Goal: Information Seeking & Learning: Learn about a topic

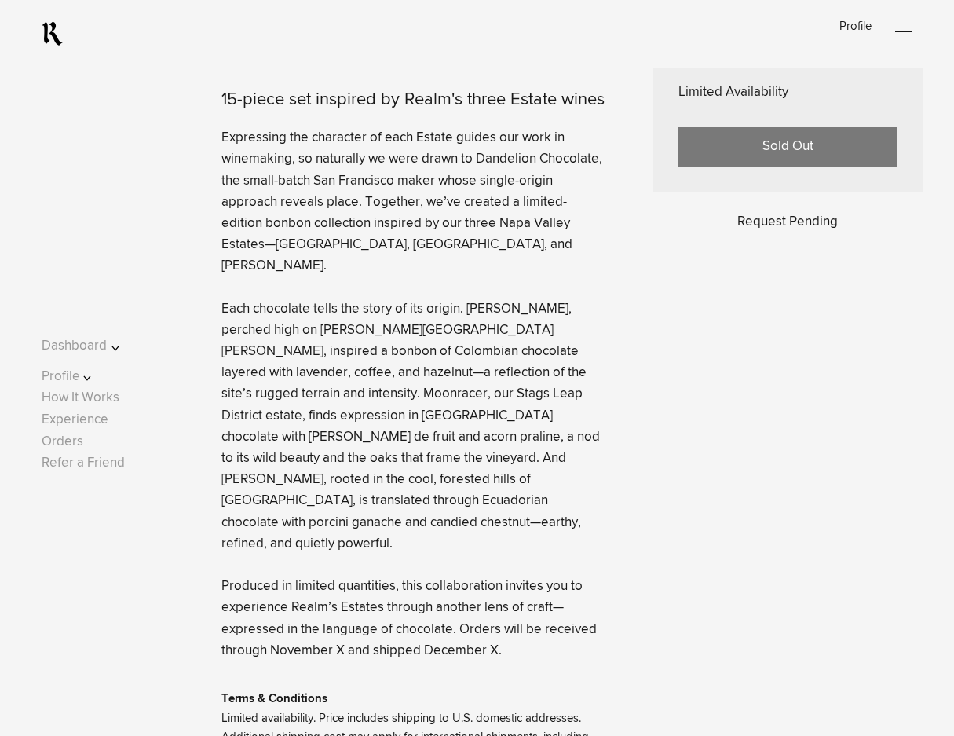
scroll to position [707, 0]
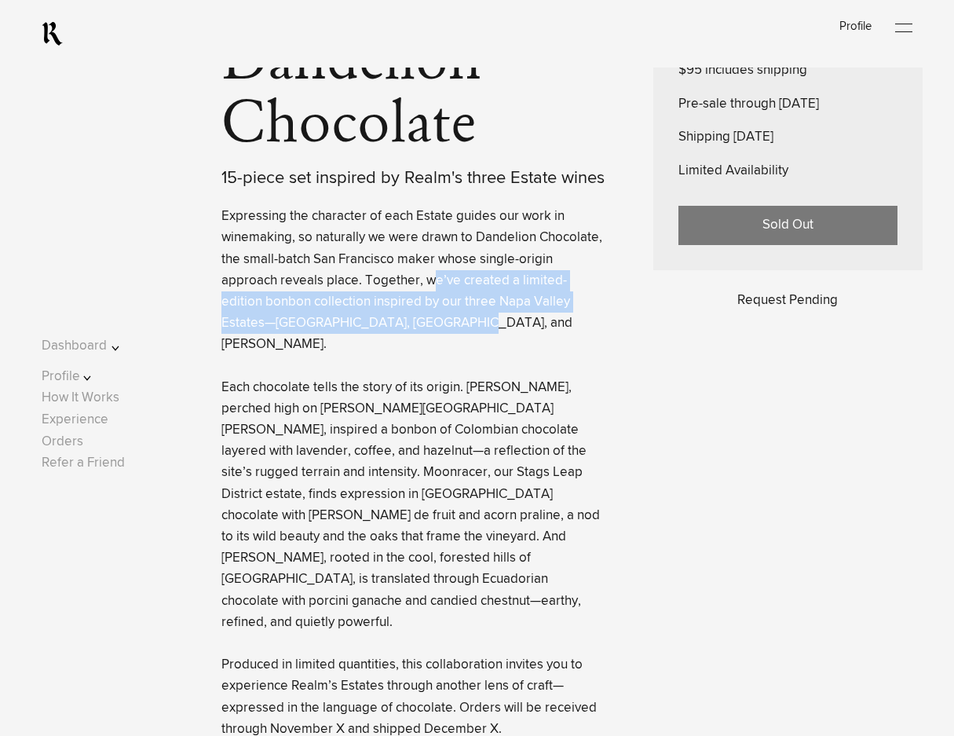
drag, startPoint x: 366, startPoint y: 287, endPoint x: 401, endPoint y: 322, distance: 50.0
click at [401, 322] on p "Expressing the character of each Estate guides our work in winemaking, so natur…" at bounding box center [413, 473] width 384 height 534
copy lightning-formatted-text "e’ve created a limited-edition bonbon collection inspired by our three Napa Val…"
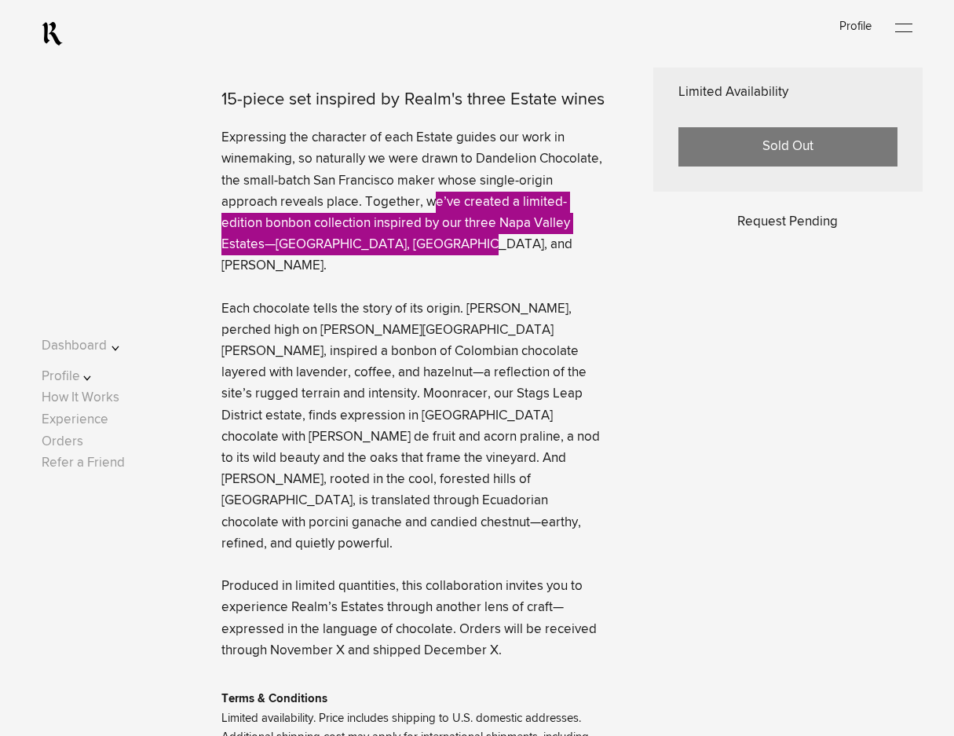
scroll to position [864, 0]
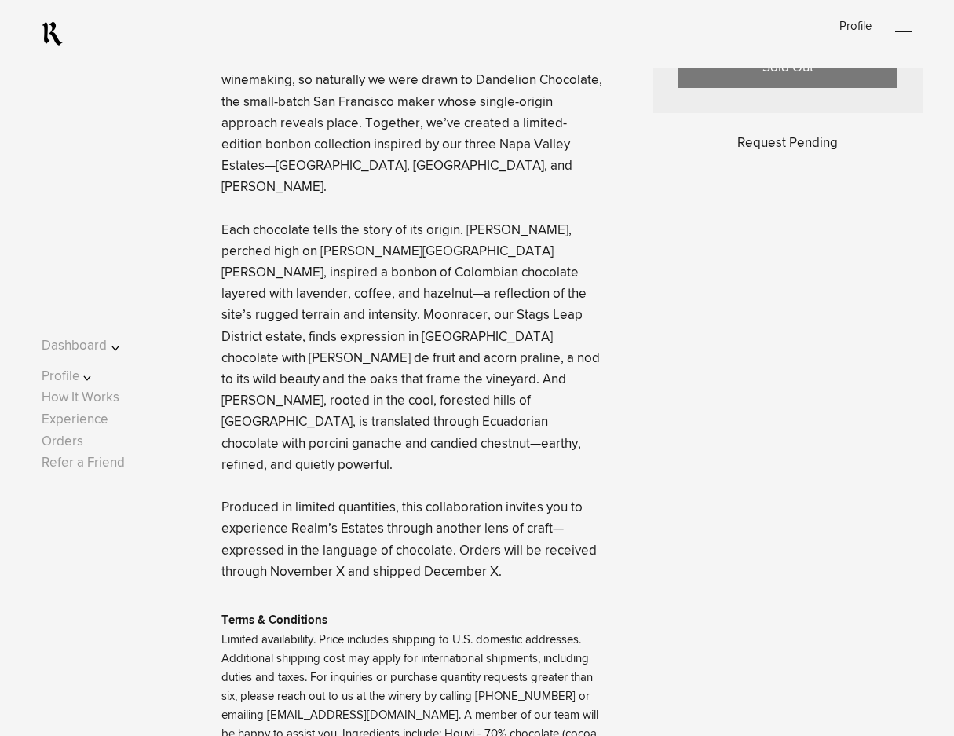
click at [50, 256] on c-rlmc-experience-detail "Collaboration Realm x Dandelion Chocolate 15-piece set inspired by Realm's thre…" at bounding box center [477, 79] width 954 height 1729
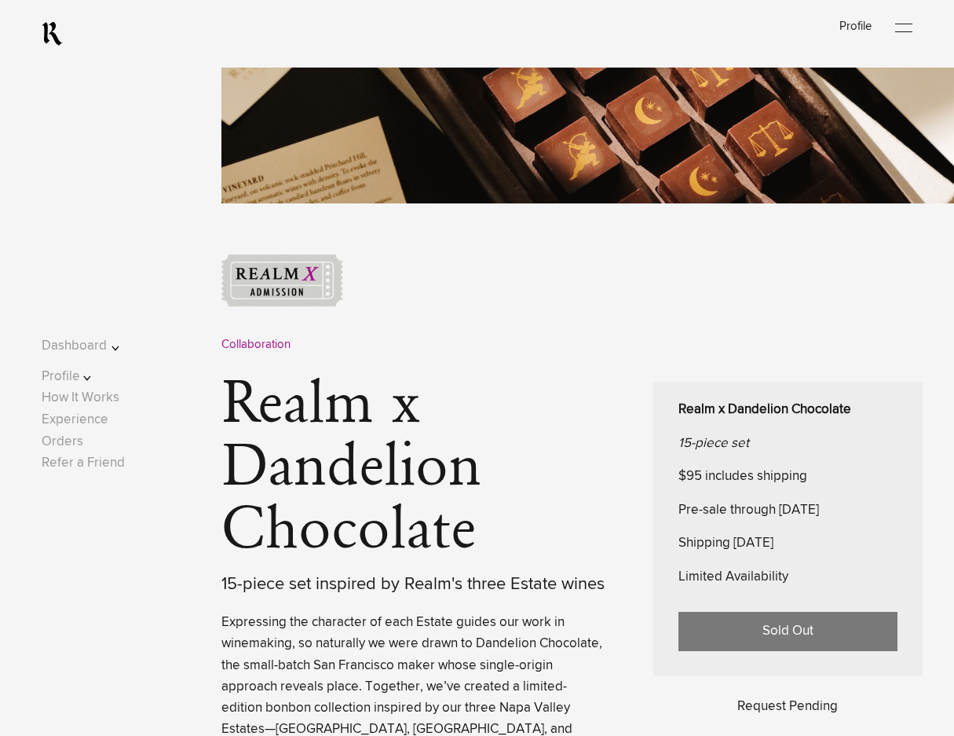
scroll to position [550, 0]
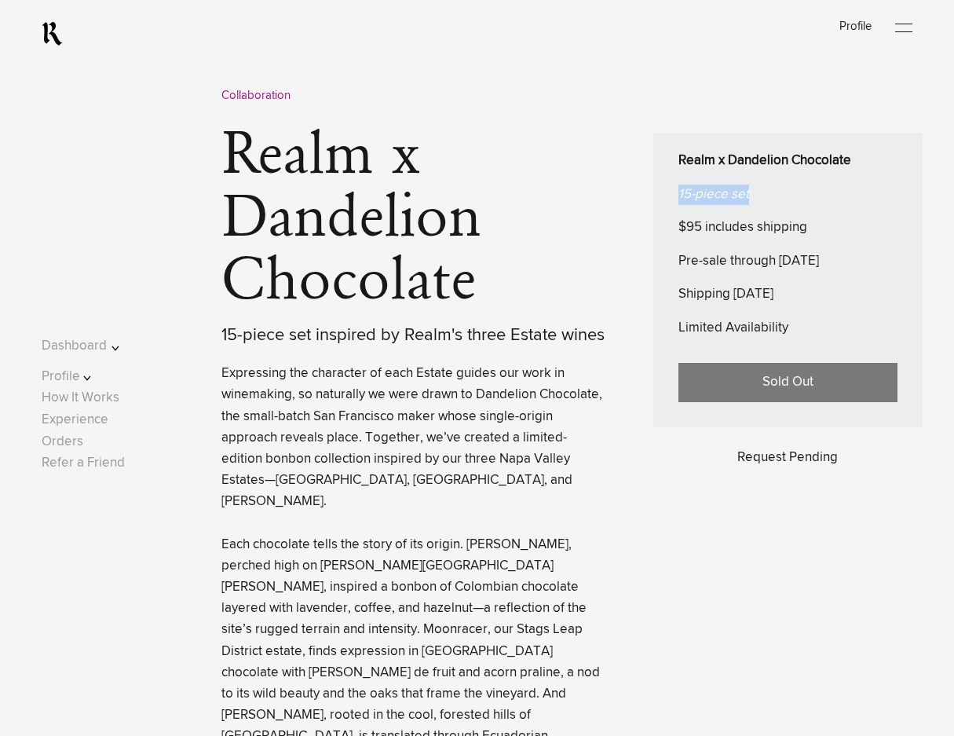
drag, startPoint x: 754, startPoint y: 204, endPoint x: 662, endPoint y: 195, distance: 92.3
click at [662, 195] on div "Realm x Dandelion Chocolate 15-piece set $95 includes shipping Pre-sale through…" at bounding box center [787, 280] width 269 height 294
copy em "15-piece set"
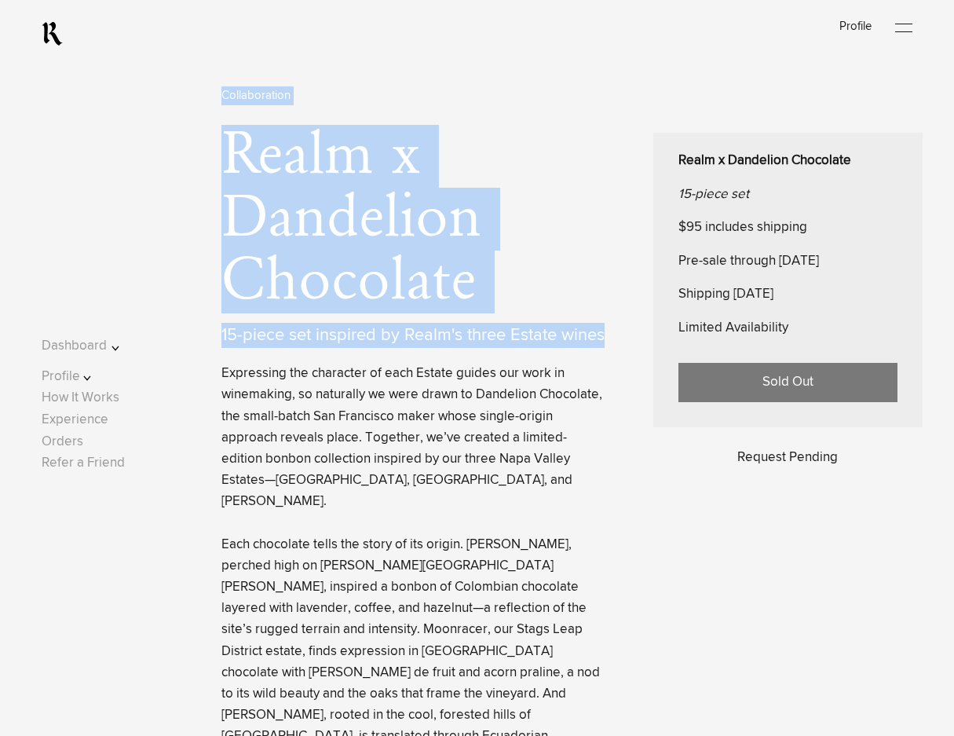
drag, startPoint x: 601, startPoint y: 348, endPoint x: 215, endPoint y: 347, distance: 386.3
click at [215, 347] on div "Collaboration Realm x Dandelion Chocolate 15-piece set inspired by Realm's thre…" at bounding box center [510, 631] width 876 height 1253
click at [221, 348] on div "15-piece set inspired by Realm's three Estate wines" at bounding box center [413, 335] width 384 height 25
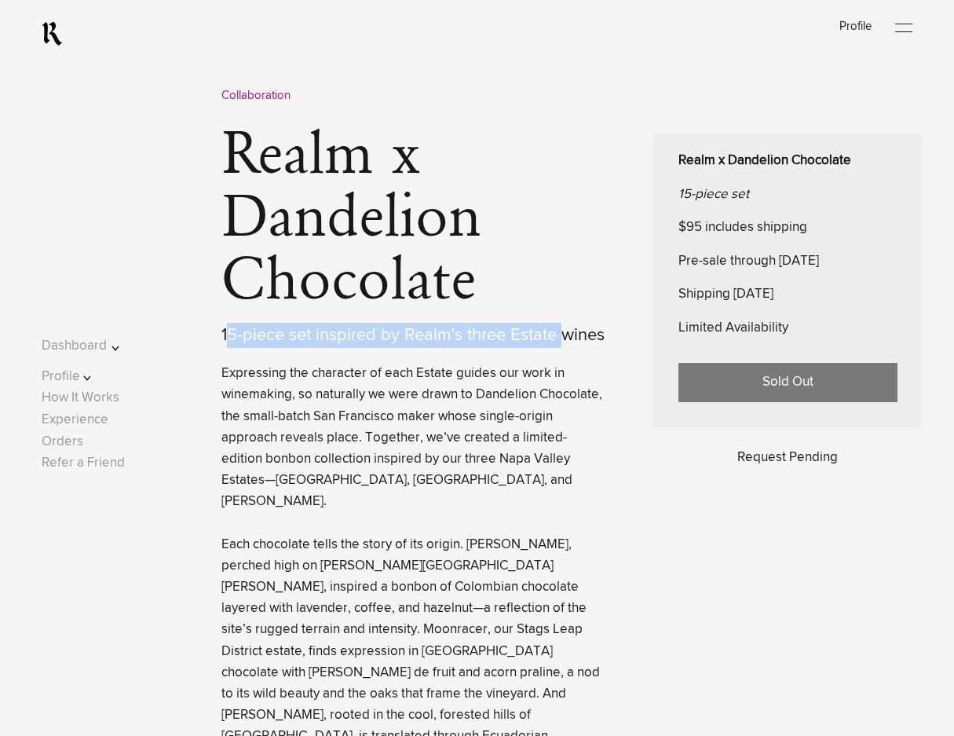
drag, startPoint x: 220, startPoint y: 345, endPoint x: 561, endPoint y: 350, distance: 341.6
click at [561, 348] on div "15-piece set inspired by Realm's three Estate wines" at bounding box center [413, 335] width 384 height 25
click at [601, 344] on div "15-piece set inspired by Realm's three Estate wines" at bounding box center [413, 335] width 384 height 25
drag, startPoint x: 601, startPoint y: 343, endPoint x: 217, endPoint y: 350, distance: 384.0
click at [221, 348] on div "15-piece set inspired by Realm's three Estate wines" at bounding box center [413, 335] width 384 height 25
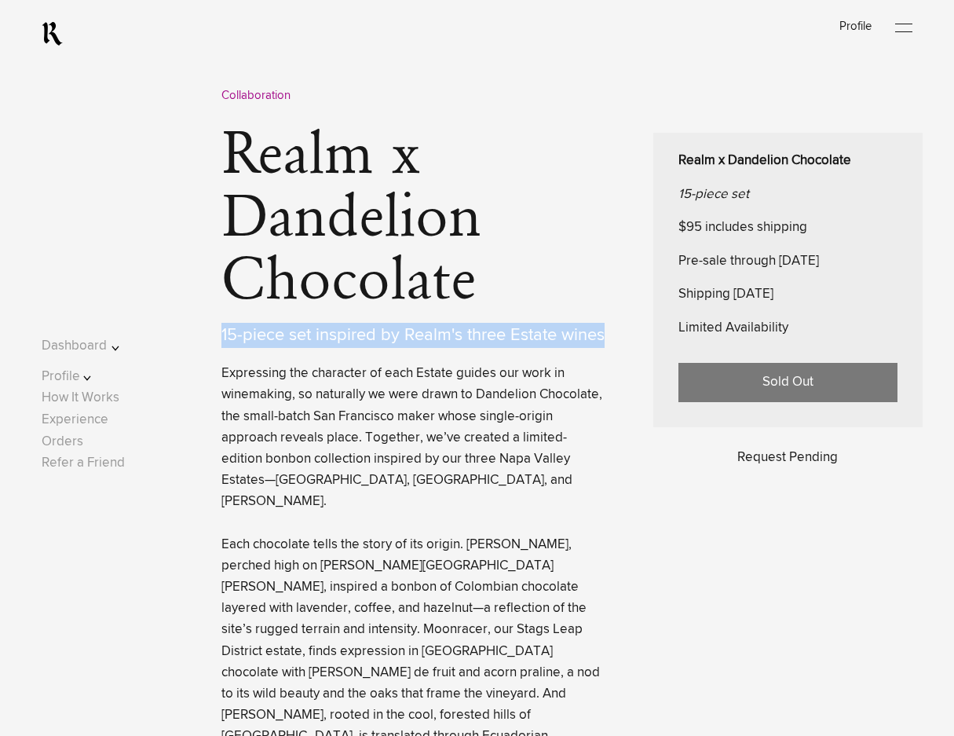
copy div "15-piece set inspired by Realm's three Estate wines"
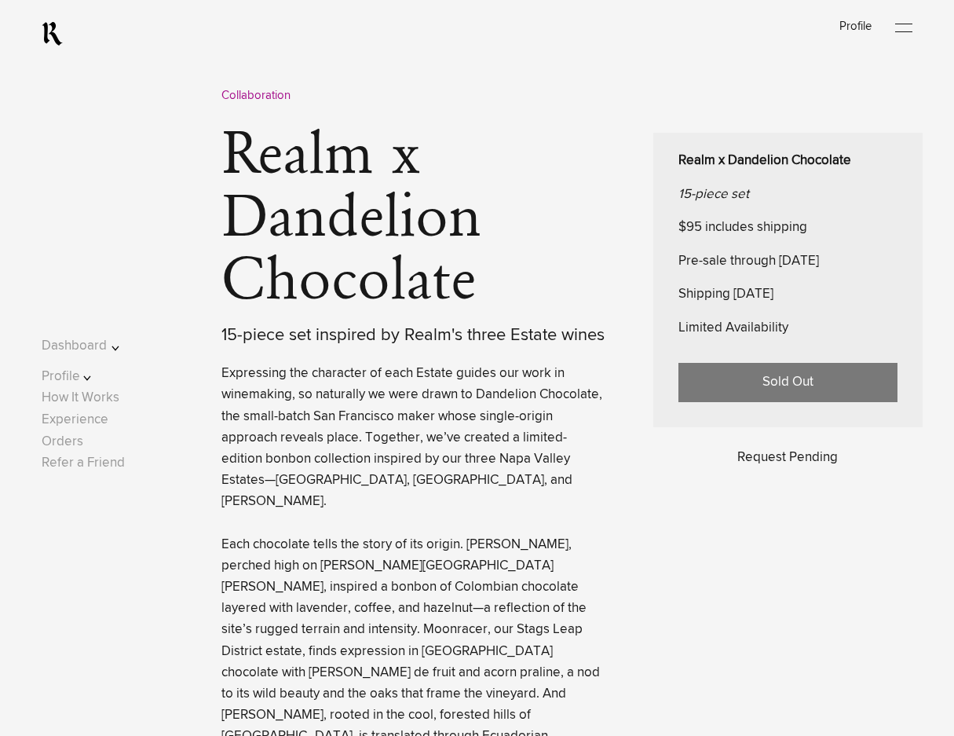
click at [331, 486] on p "Expressing the character of each Estate guides our work in winemaking, so natur…" at bounding box center [413, 630] width 384 height 534
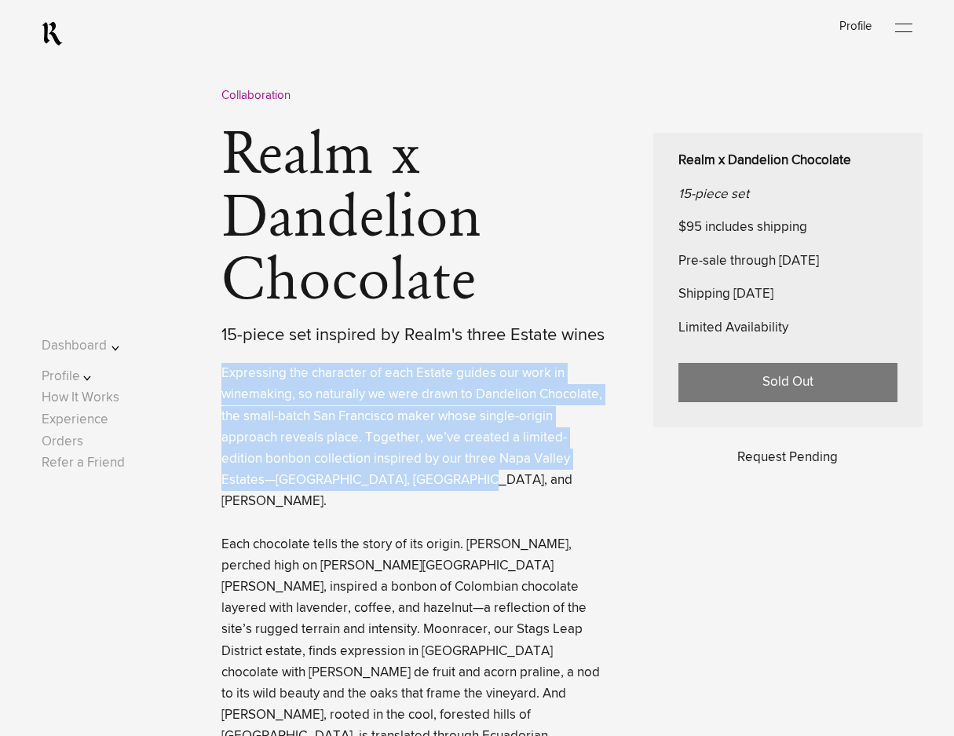
drag, startPoint x: 331, startPoint y: 486, endPoint x: 217, endPoint y: 384, distance: 152.3
click at [221, 384] on p "Expressing the character of each Estate guides our work in winemaking, so natur…" at bounding box center [413, 630] width 384 height 534
copy lightning-formatted-text "Expressing the character of each Estate guides our work in winemaking, so natur…"
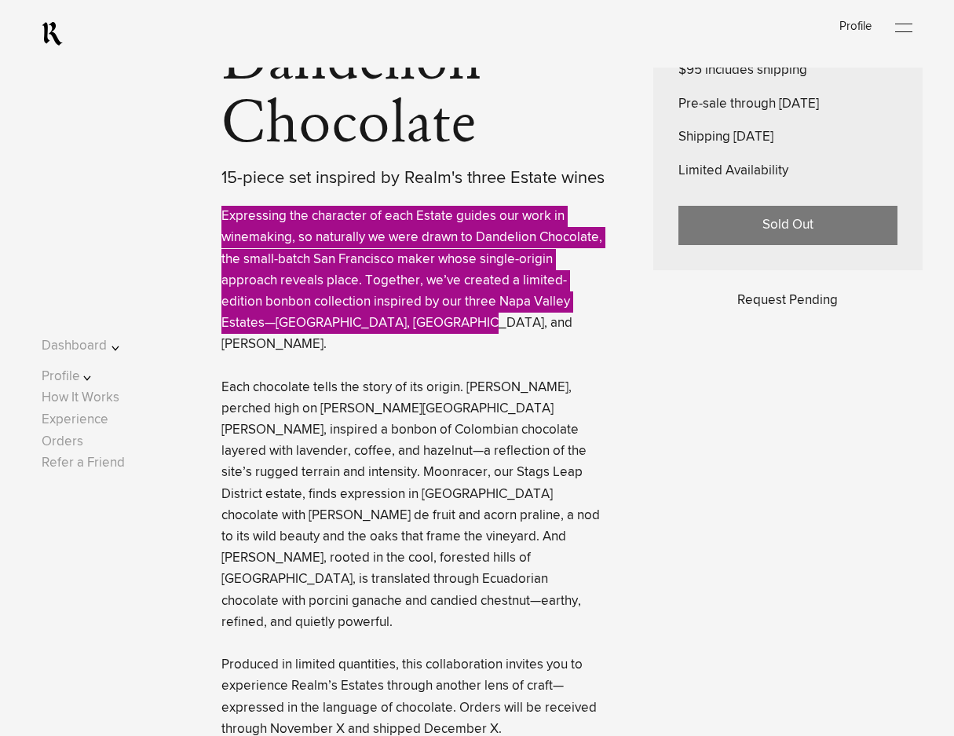
scroll to position [785, 0]
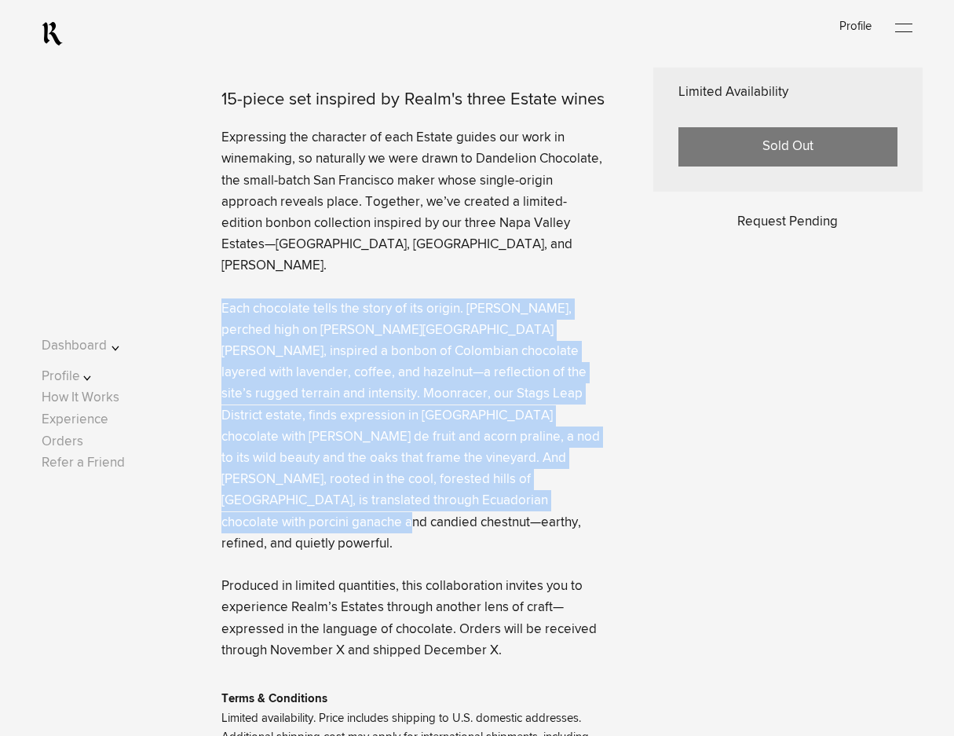
drag, startPoint x: 294, startPoint y: 490, endPoint x: 216, endPoint y: 294, distance: 210.4
click at [221, 294] on p "Expressing the character of each Estate guides our work in winemaking, so natur…" at bounding box center [413, 394] width 384 height 534
copy lightning-formatted-text "Each chocolate tells the story of its origin. [PERSON_NAME], perched high on [P…"
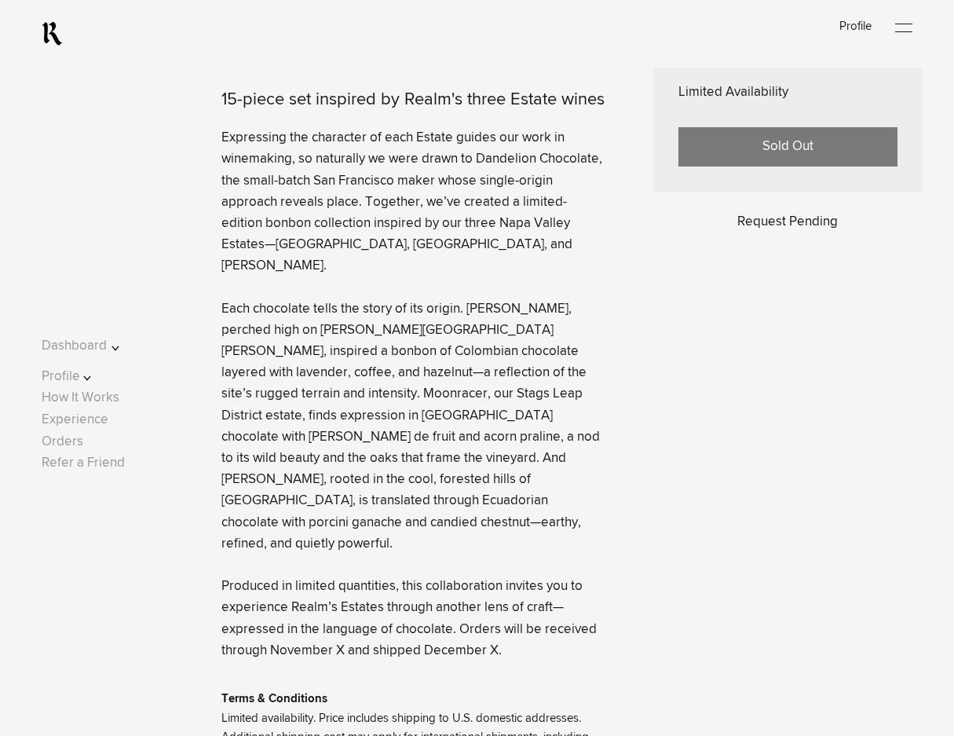
click at [301, 525] on lightning-formatted-text "Expressing the character of each Estate guides our work in winemaking, so natur…" at bounding box center [411, 394] width 381 height 526
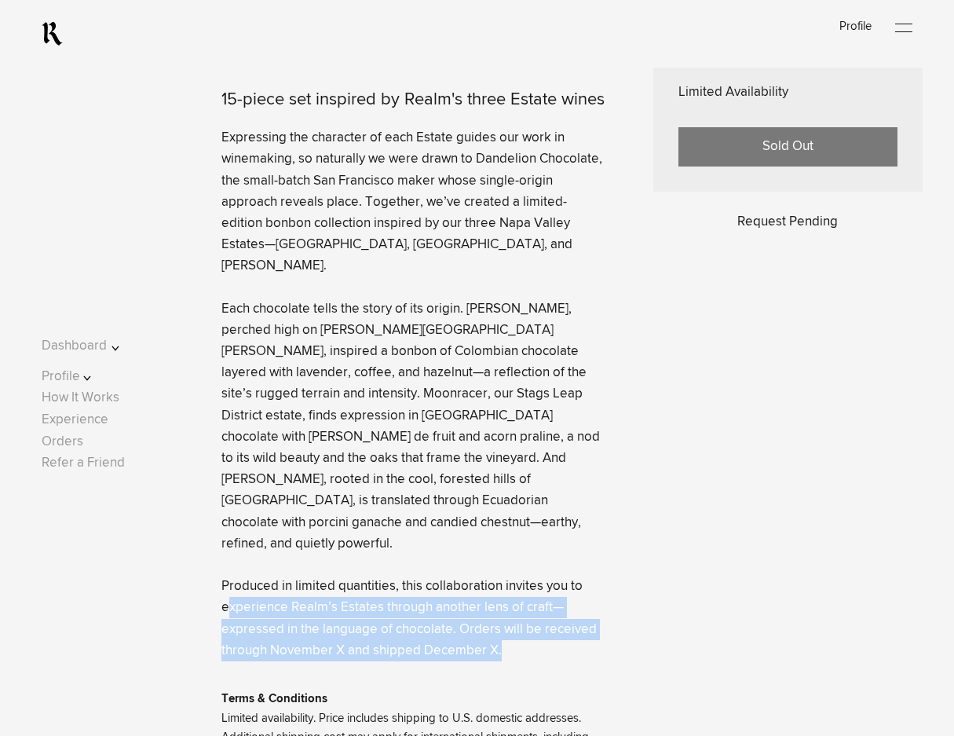
drag, startPoint x: 501, startPoint y: 587, endPoint x: 253, endPoint y: 557, distance: 249.9
click at [235, 550] on p "Expressing the character of each Estate guides our work in winemaking, so natur…" at bounding box center [413, 394] width 384 height 534
drag, startPoint x: 330, startPoint y: 571, endPoint x: 347, endPoint y: 565, distance: 18.1
click at [331, 570] on lightning-formatted-text "Expressing the character of each Estate guides our work in winemaking, so natur…" at bounding box center [411, 394] width 381 height 526
click at [441, 562] on lightning-formatted-text "Expressing the character of each Estate guides our work in winemaking, so natur…" at bounding box center [411, 394] width 381 height 526
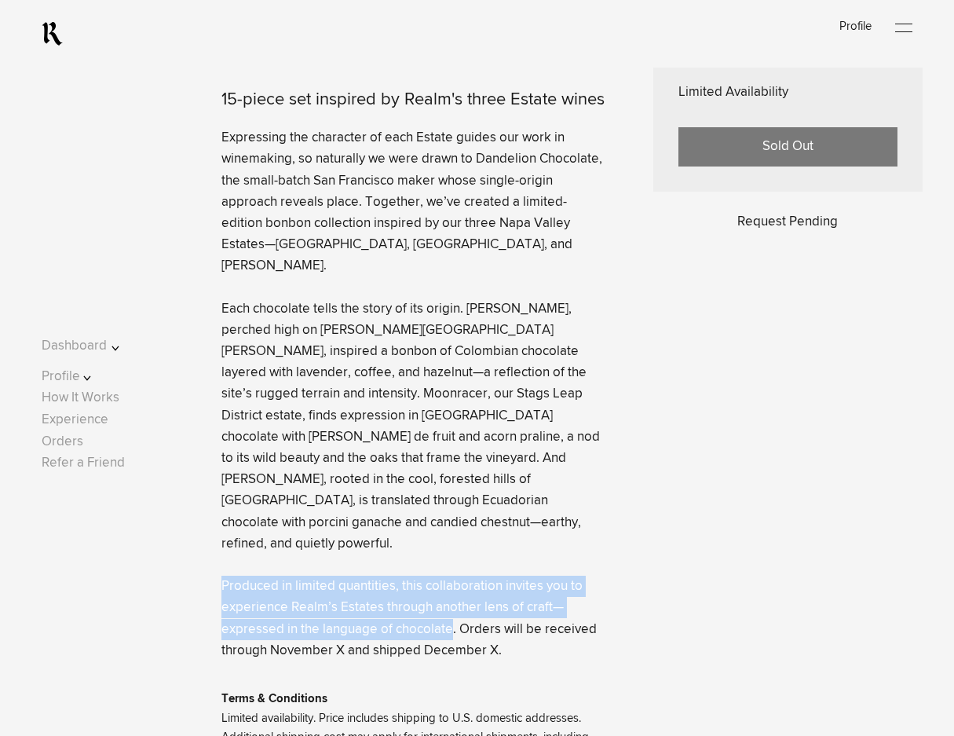
drag, startPoint x: 448, startPoint y: 572, endPoint x: 217, endPoint y: 531, distance: 234.5
click at [221, 531] on lightning-formatted-text "Expressing the character of each Estate guides our work in winemaking, so natur…" at bounding box center [411, 394] width 381 height 526
copy lightning-formatted-text "Produced in limited quantities, this collaboration invites you to experience Re…"
